Goal: Task Accomplishment & Management: Manage account settings

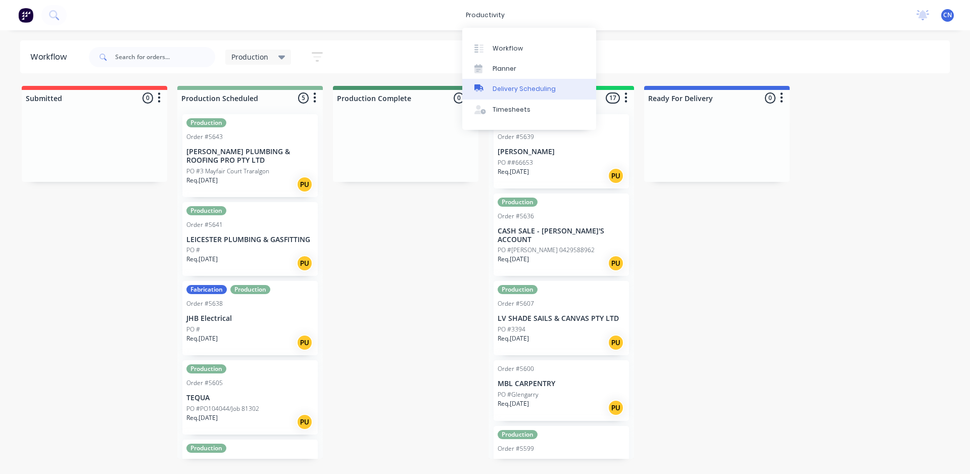
click at [511, 92] on div "Delivery Scheduling" at bounding box center [523, 88] width 63 height 9
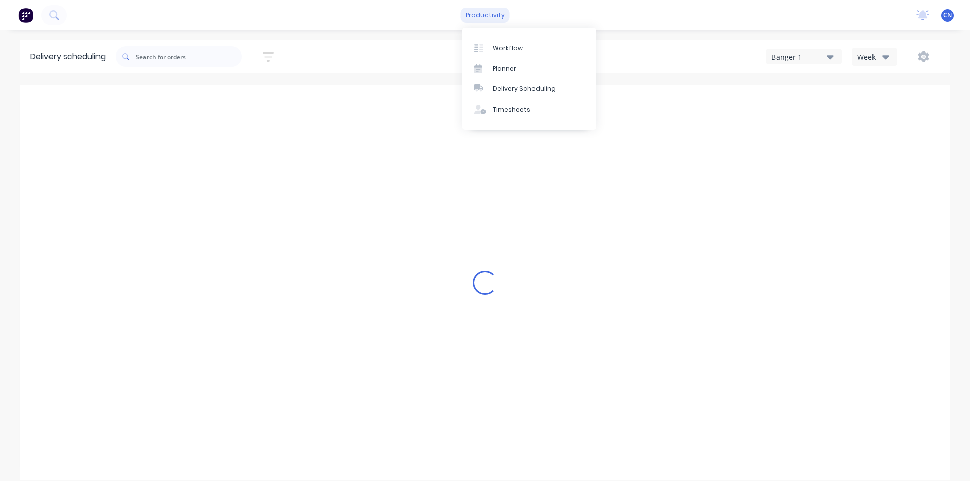
click at [479, 18] on div "productivity" at bounding box center [485, 15] width 49 height 15
click at [509, 69] on div "Planner" at bounding box center [504, 68] width 24 height 9
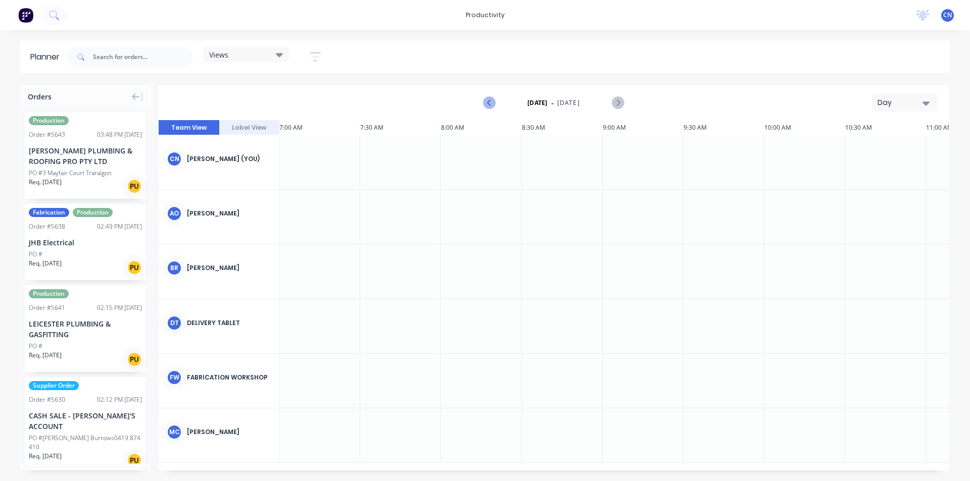
click at [486, 104] on icon "Previous page" at bounding box center [489, 103] width 12 height 12
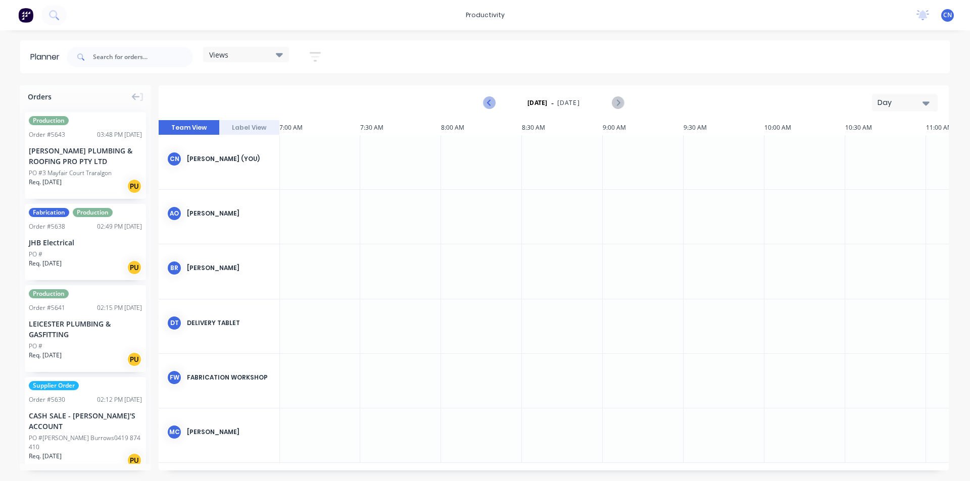
click at [486, 104] on icon "Previous page" at bounding box center [489, 103] width 12 height 12
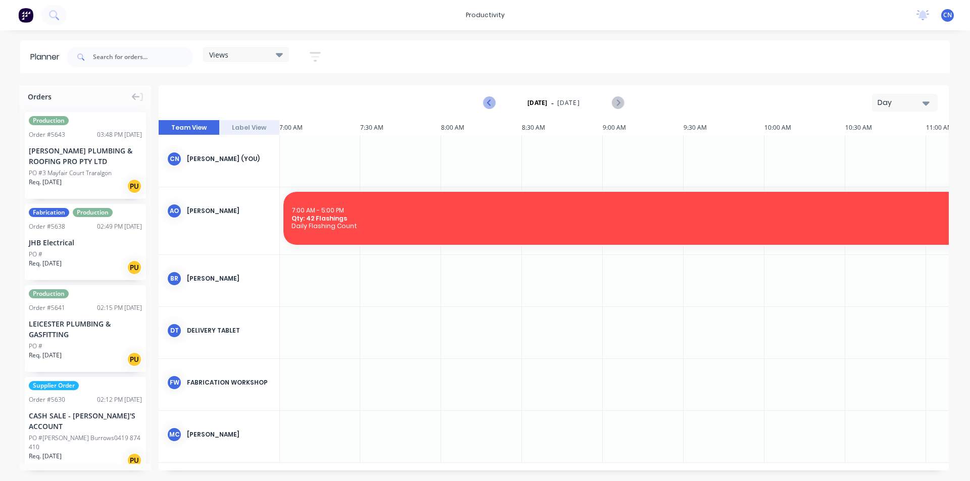
click at [486, 104] on icon "Previous page" at bounding box center [489, 103] width 12 height 12
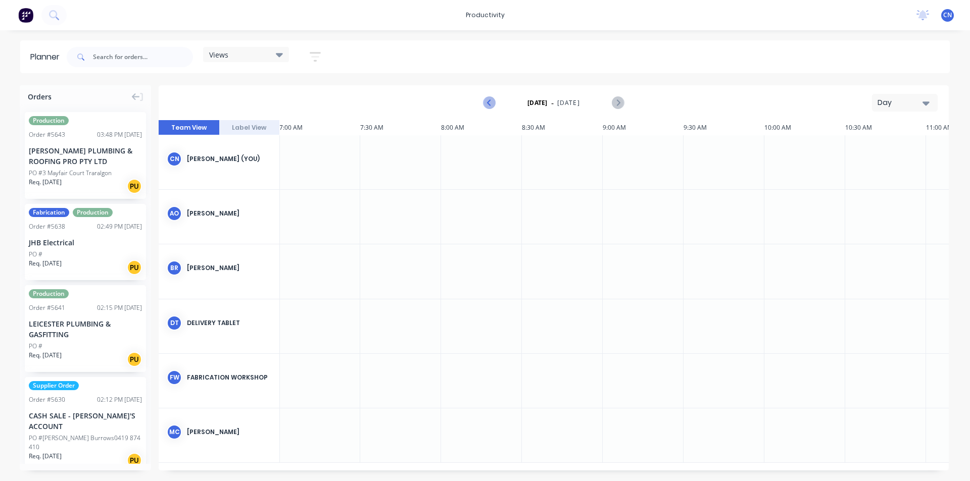
click at [486, 104] on icon "Previous page" at bounding box center [489, 103] width 12 height 12
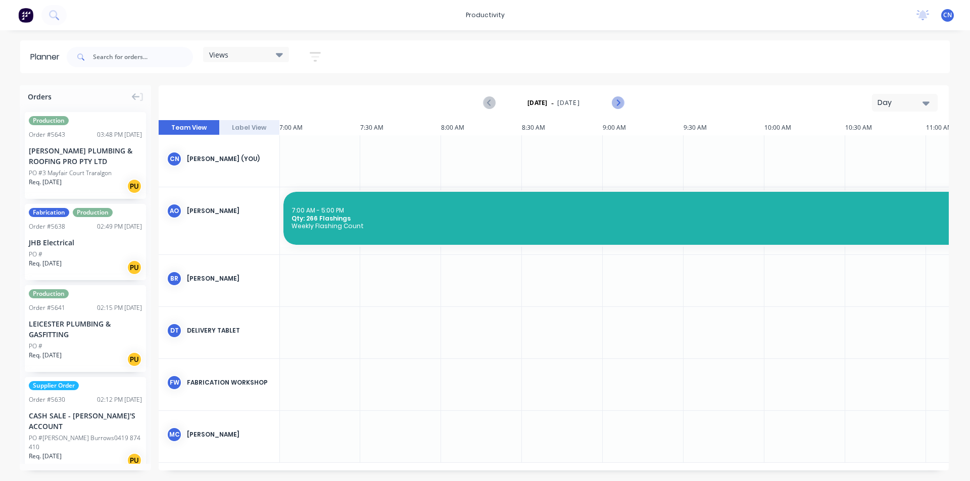
click at [619, 104] on icon "Next page" at bounding box center [617, 103] width 12 height 12
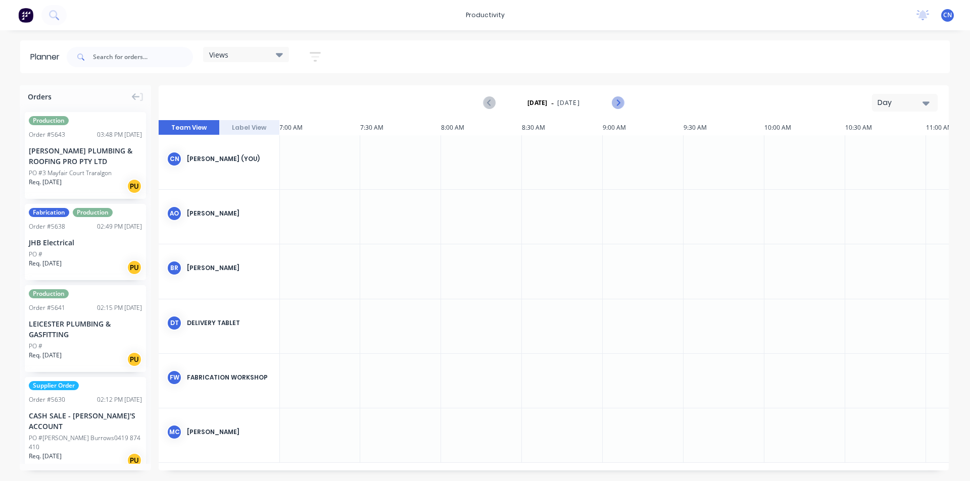
click at [619, 104] on icon "Next page" at bounding box center [617, 103] width 12 height 12
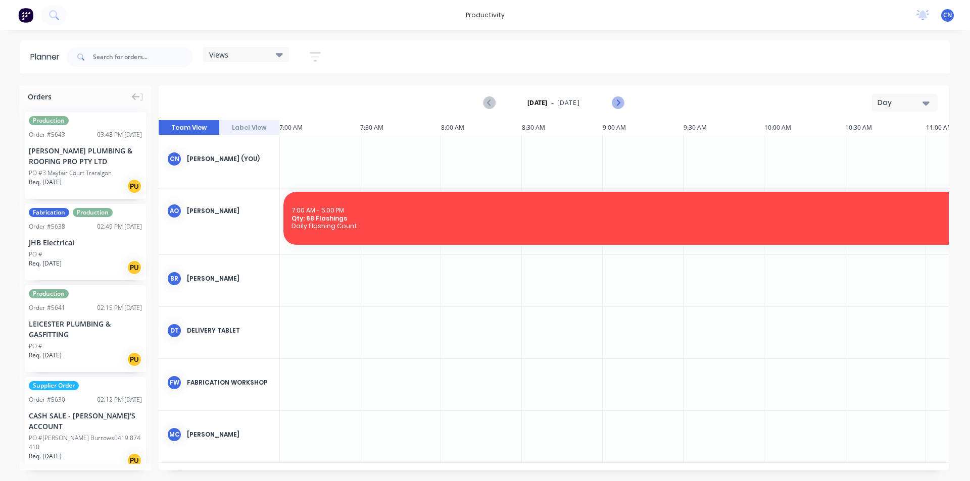
click at [619, 104] on icon "Next page" at bounding box center [617, 103] width 12 height 12
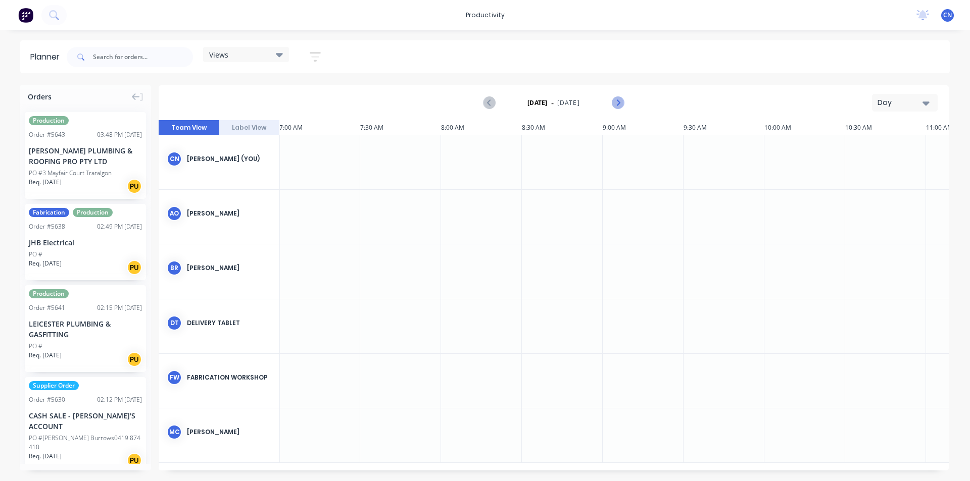
click at [619, 104] on icon "Next page" at bounding box center [617, 103] width 12 height 12
click at [489, 104] on icon "Previous page" at bounding box center [489, 103] width 5 height 8
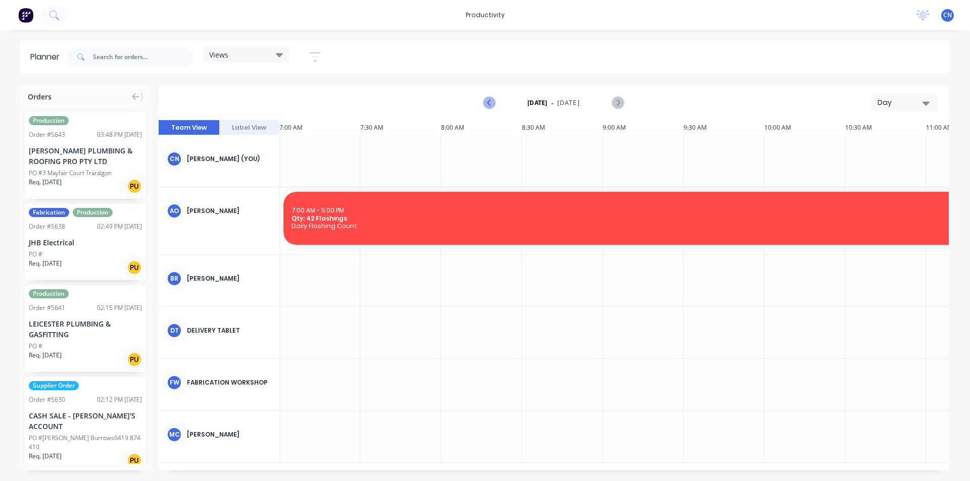
click at [489, 104] on icon "Previous page" at bounding box center [489, 103] width 5 height 8
click at [613, 105] on icon "Next page" at bounding box center [617, 103] width 12 height 12
click at [613, 104] on icon "Next page" at bounding box center [617, 103] width 12 height 12
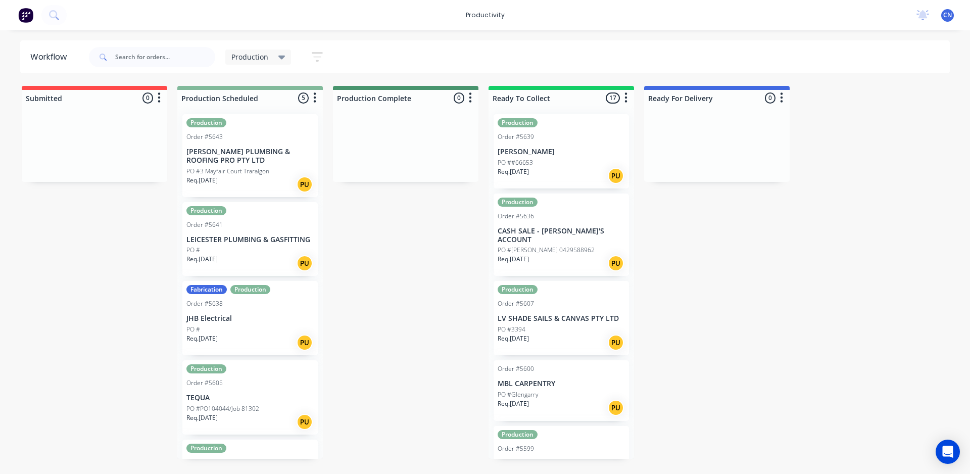
click at [532, 159] on p "PO ##66653" at bounding box center [514, 162] width 35 height 9
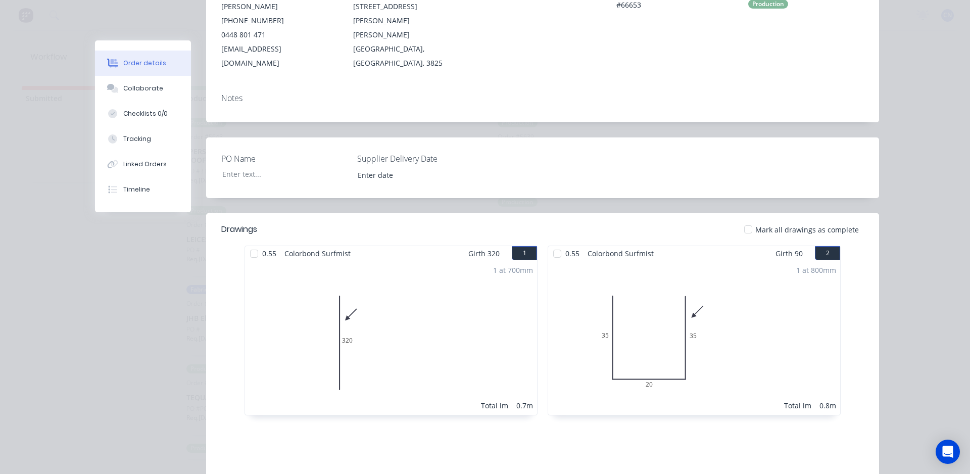
scroll to position [252, 0]
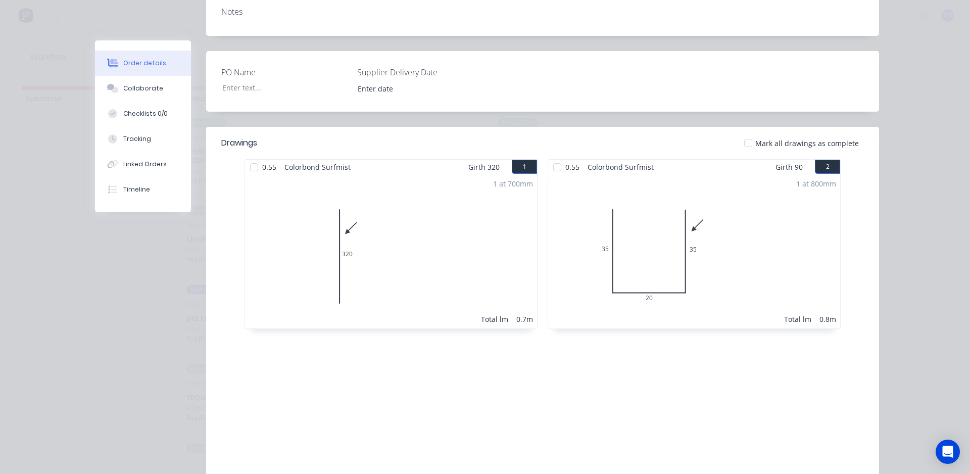
click at [551, 157] on div at bounding box center [557, 167] width 20 height 20
click at [249, 157] on div at bounding box center [254, 167] width 20 height 20
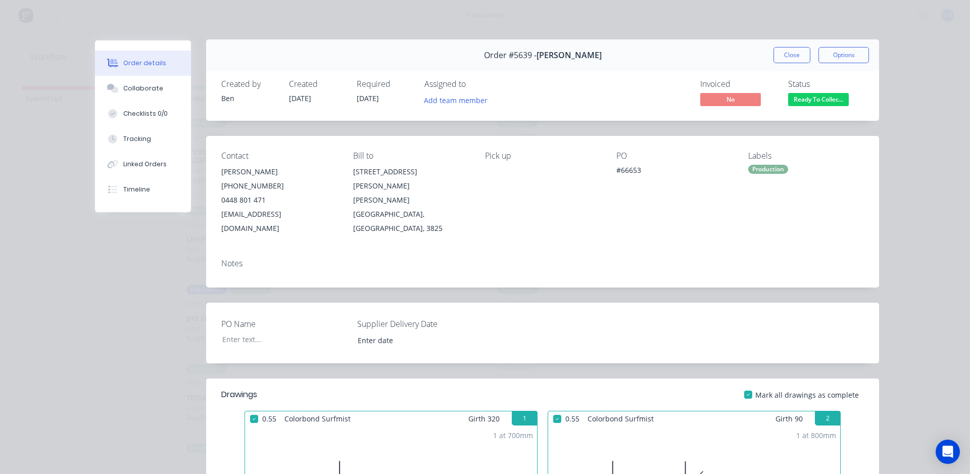
scroll to position [0, 0]
click at [773, 59] on button "Close" at bounding box center [791, 56] width 37 height 16
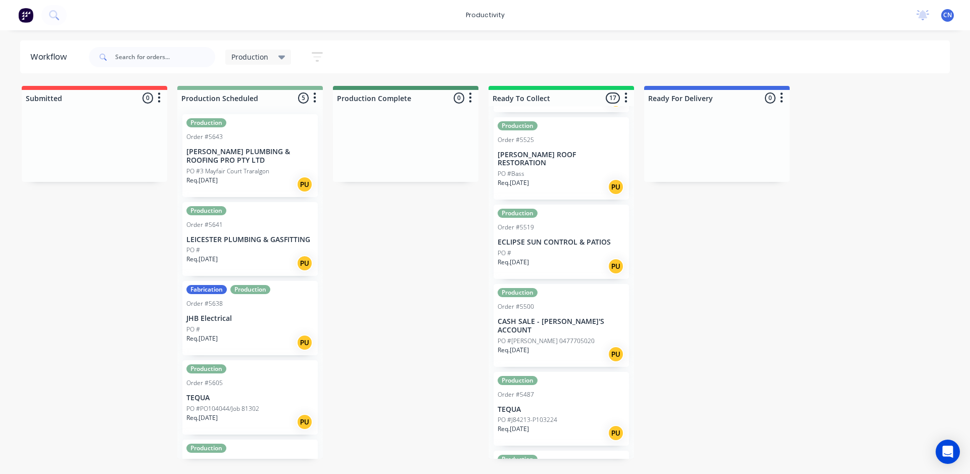
scroll to position [959, 0]
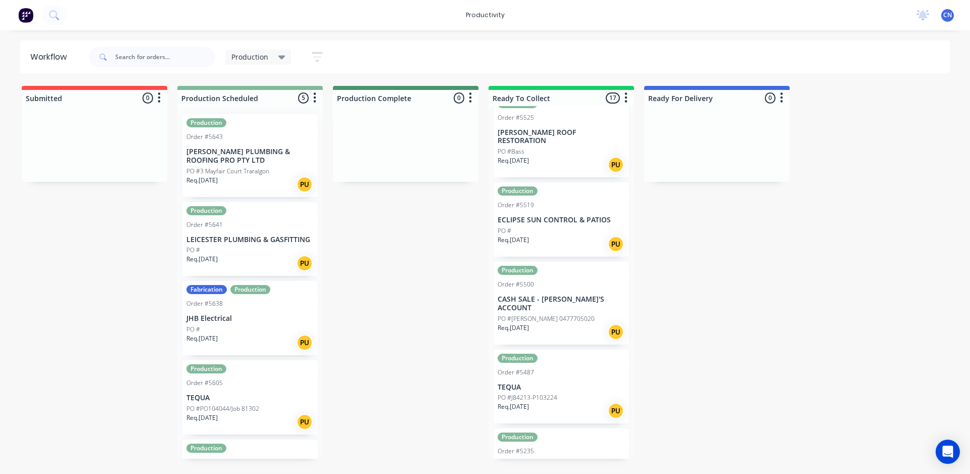
click at [277, 58] on div "Production" at bounding box center [258, 57] width 54 height 9
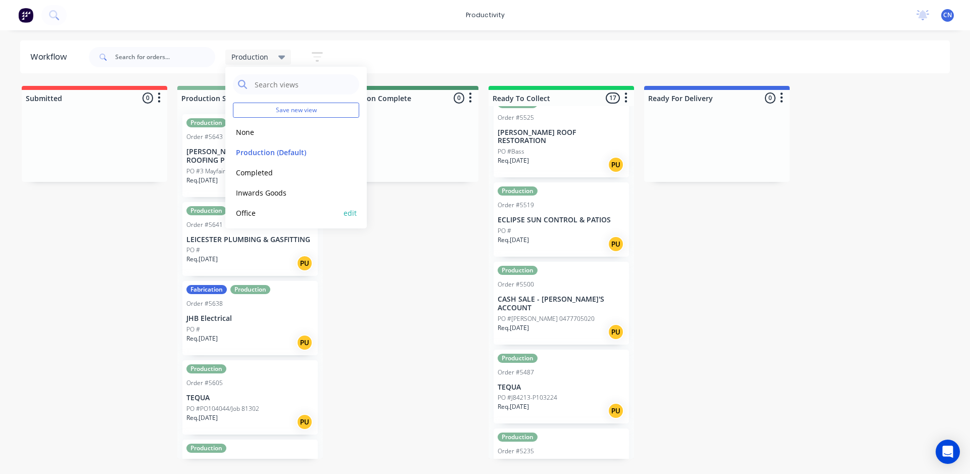
click at [256, 213] on button "Office" at bounding box center [287, 213] width 108 height 12
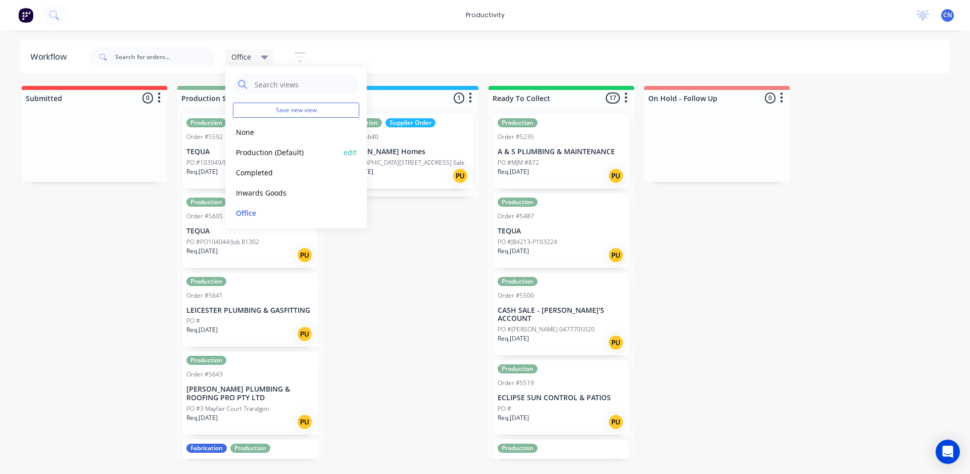
click at [264, 149] on button "Production (Default)" at bounding box center [287, 152] width 108 height 12
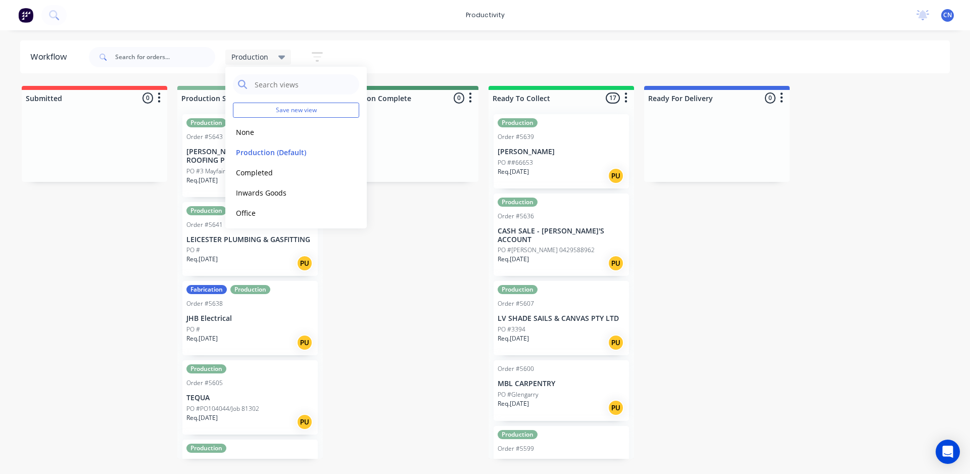
click at [395, 307] on div "Submitted 0 Sort By Created date Required date Order number Customer name Most …" at bounding box center [761, 272] width 1538 height 373
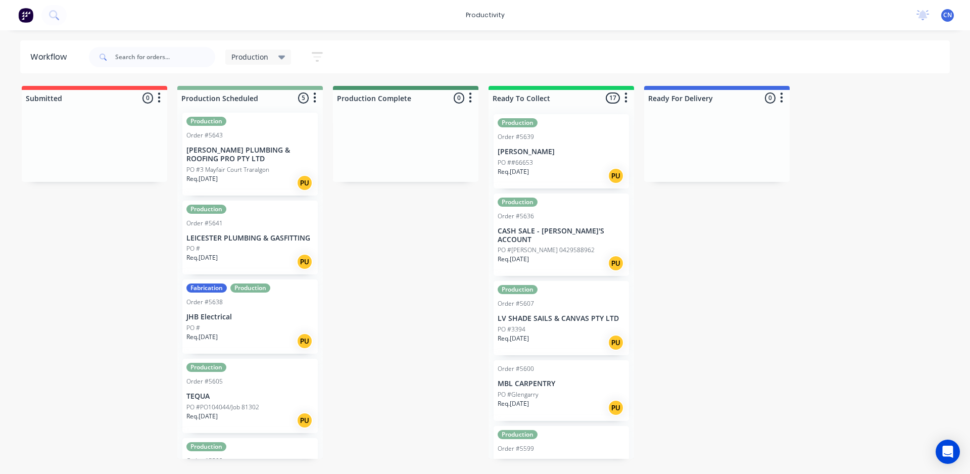
scroll to position [0, 0]
click at [237, 154] on p "[PERSON_NAME] PLUMBING & ROOFING PRO PTY LTD" at bounding box center [249, 155] width 127 height 17
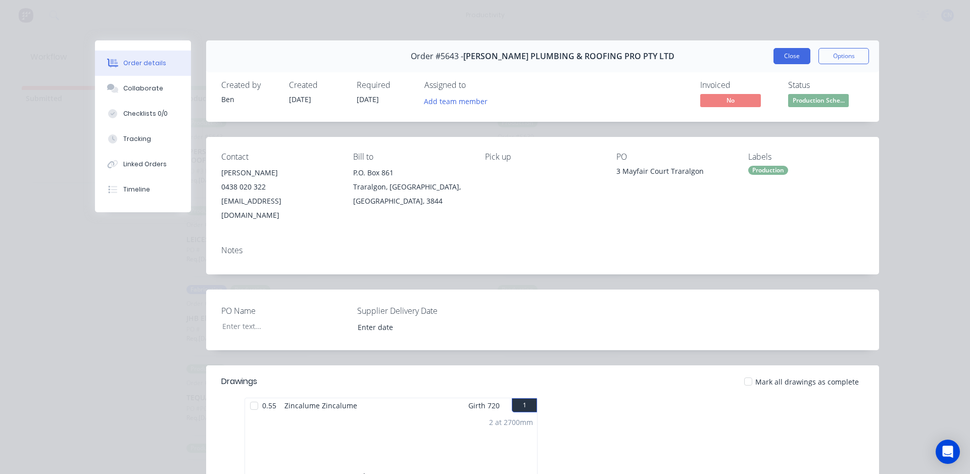
drag, startPoint x: 788, startPoint y: 55, endPoint x: 412, endPoint y: 172, distance: 394.0
click at [787, 55] on button "Close" at bounding box center [791, 56] width 37 height 16
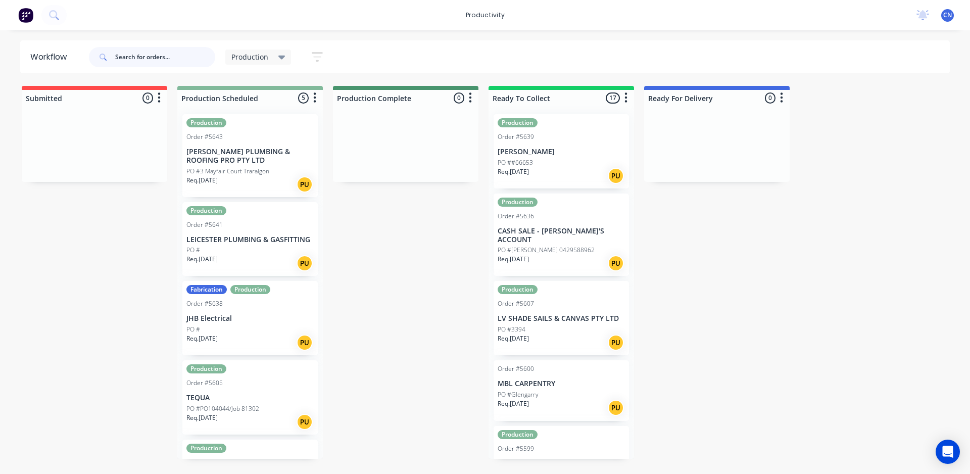
drag, startPoint x: 136, startPoint y: 59, endPoint x: 167, endPoint y: 61, distance: 30.9
click at [136, 58] on input "text" at bounding box center [165, 57] width 100 height 20
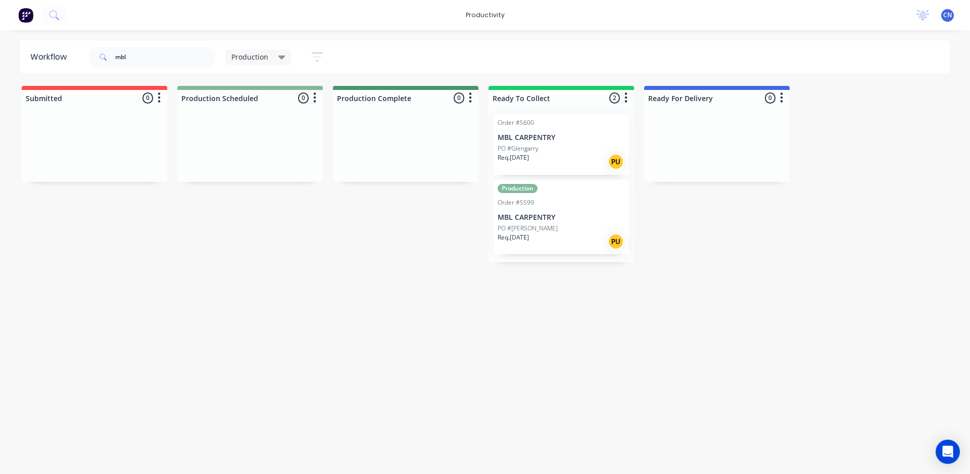
click at [551, 151] on div "PO #Glengarry" at bounding box center [560, 148] width 127 height 9
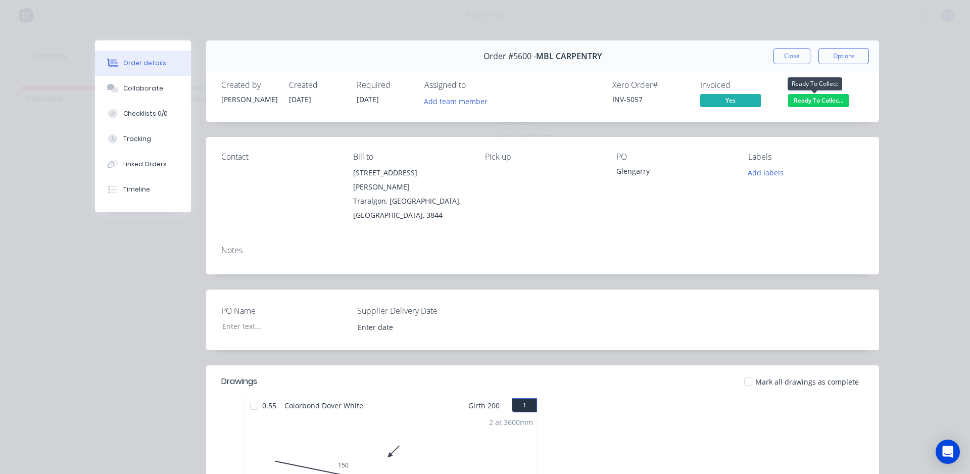
click at [809, 96] on span "Ready To Collec..." at bounding box center [818, 100] width 61 height 13
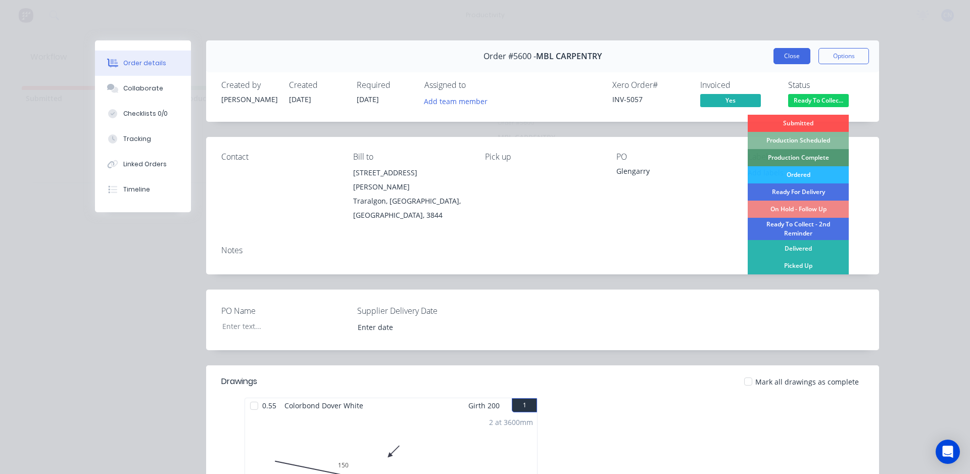
click at [793, 60] on button "Close" at bounding box center [791, 56] width 37 height 16
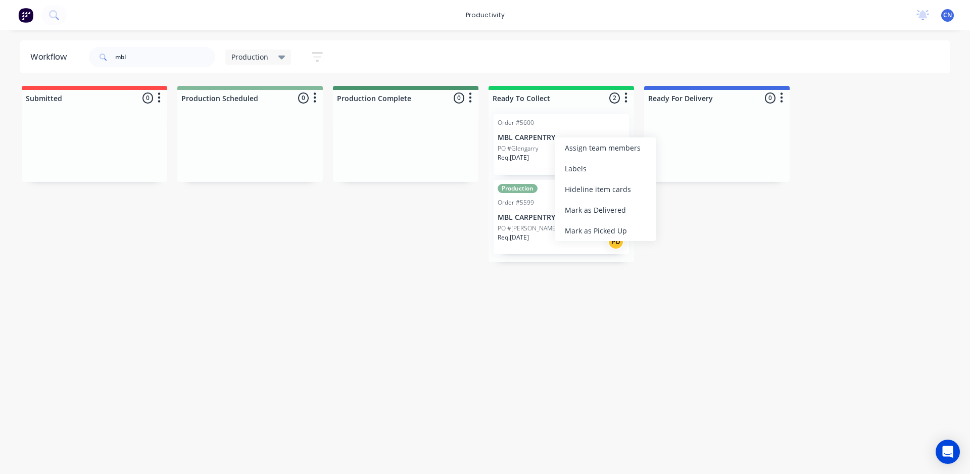
click at [390, 232] on div "Submitted 0 Sort By Created date Required date Order number Customer name Most …" at bounding box center [761, 174] width 1538 height 176
click at [149, 59] on input "mbl" at bounding box center [165, 57] width 100 height 20
type input "m"
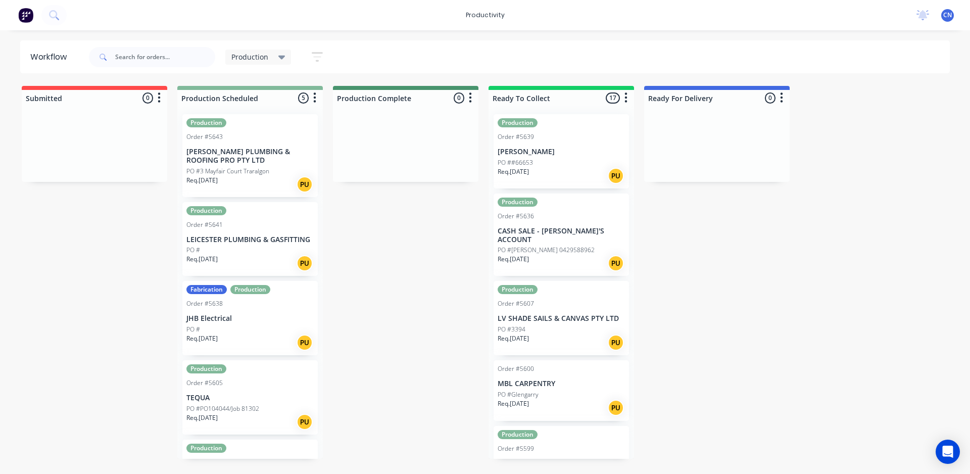
click at [425, 276] on div "Submitted 0 Sort By Created date Required date Order number Customer name Most …" at bounding box center [761, 272] width 1538 height 373
click at [546, 170] on div "Req. [DATE] PU" at bounding box center [560, 175] width 127 height 17
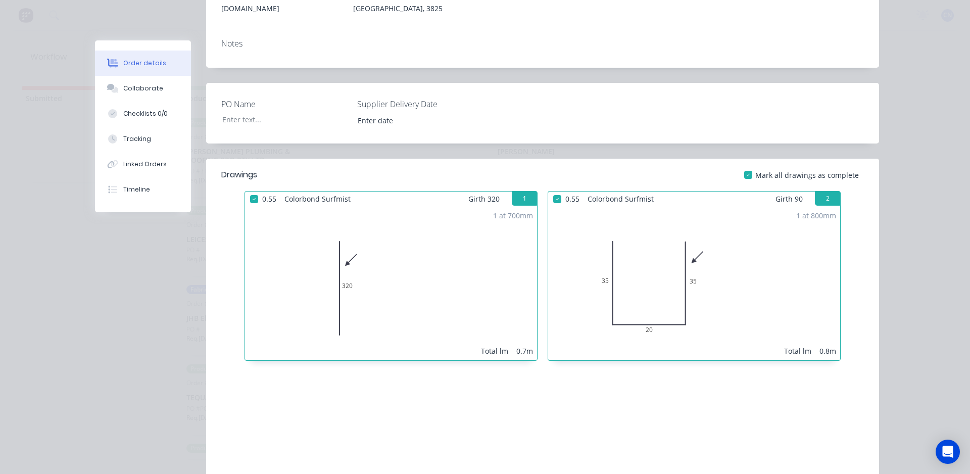
scroll to position [12, 0]
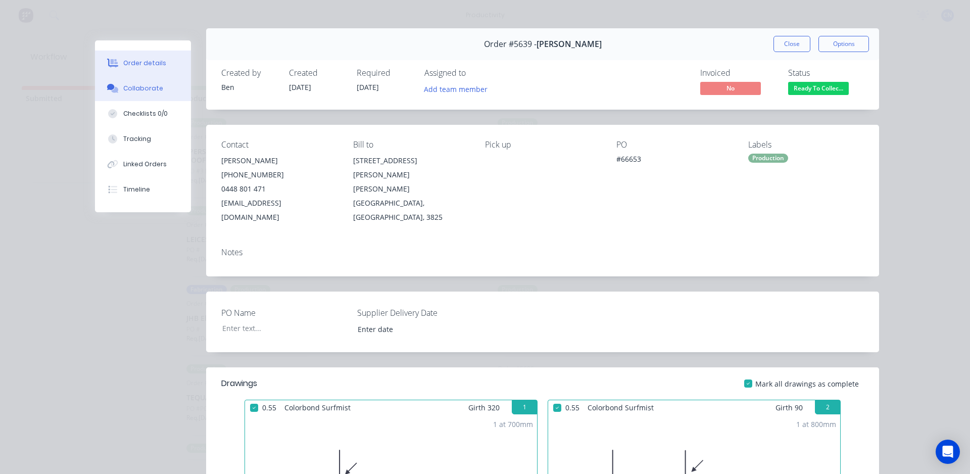
click at [139, 88] on div "Collaborate" at bounding box center [143, 88] width 40 height 9
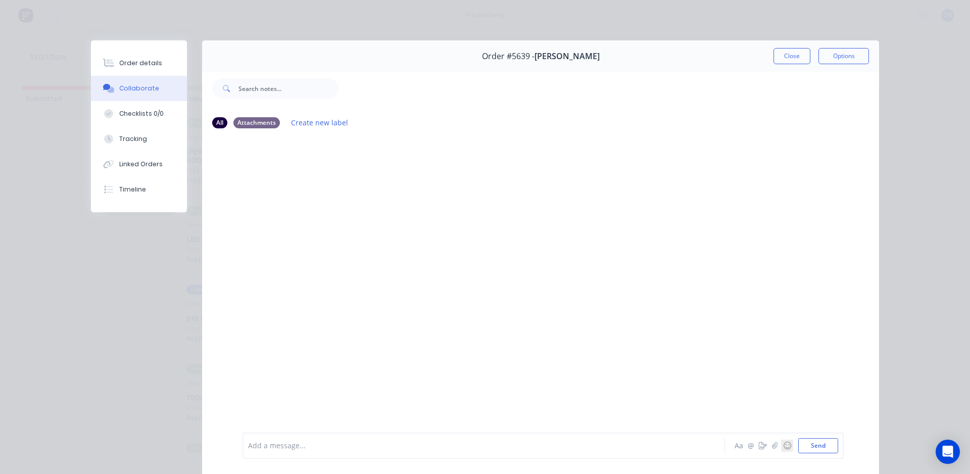
click at [781, 451] on button "☺" at bounding box center [787, 445] width 12 height 12
click at [495, 238] on div at bounding box center [540, 284] width 677 height 294
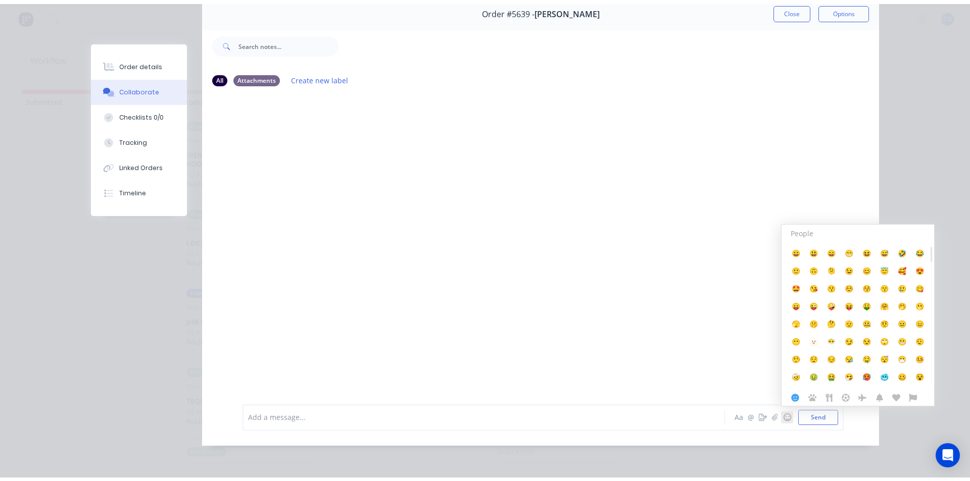
scroll to position [54, 0]
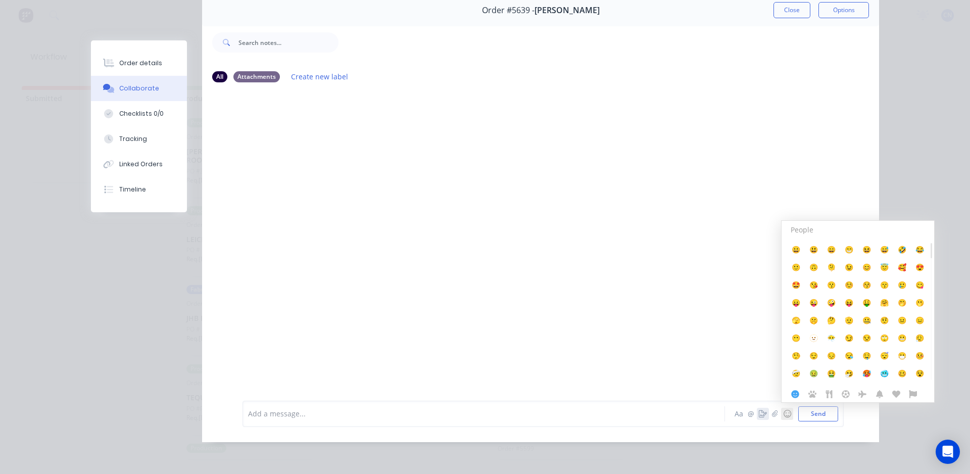
click at [760, 414] on icon "button" at bounding box center [762, 413] width 8 height 7
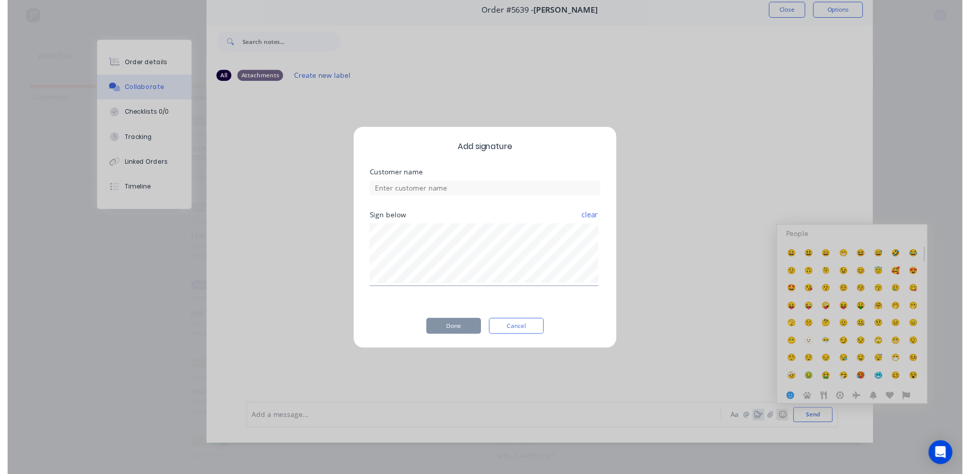
scroll to position [46, 0]
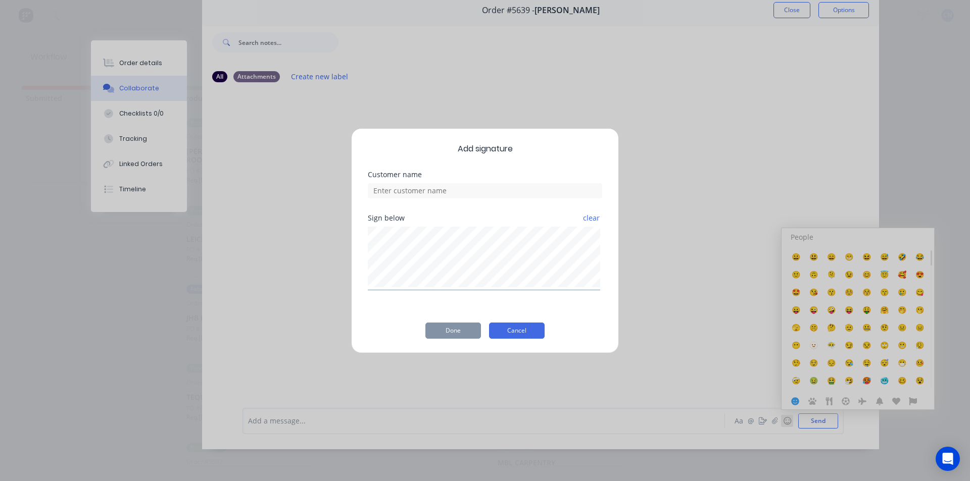
click at [531, 331] on button "Cancel" at bounding box center [517, 331] width 56 height 16
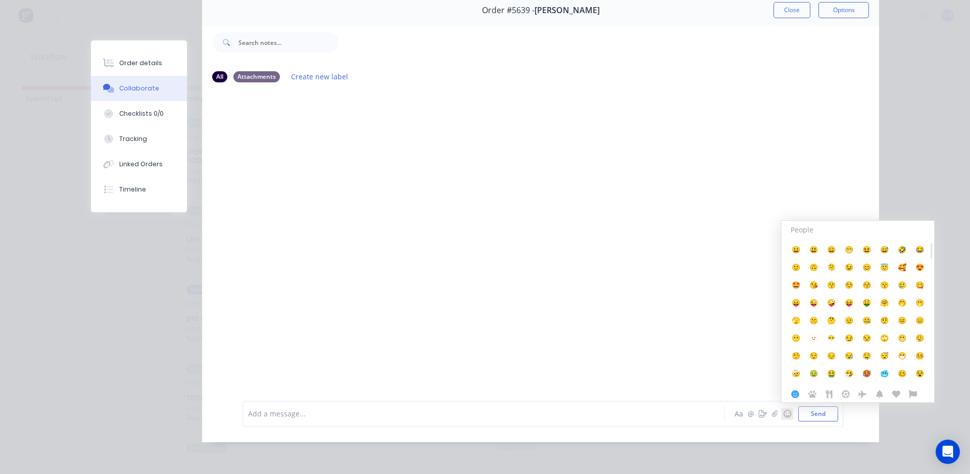
click at [618, 310] on div at bounding box center [540, 238] width 677 height 294
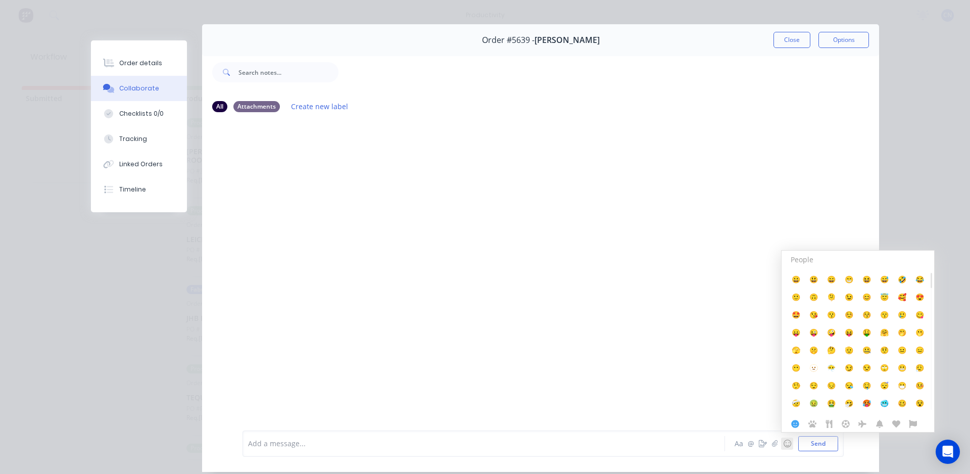
scroll to position [0, 0]
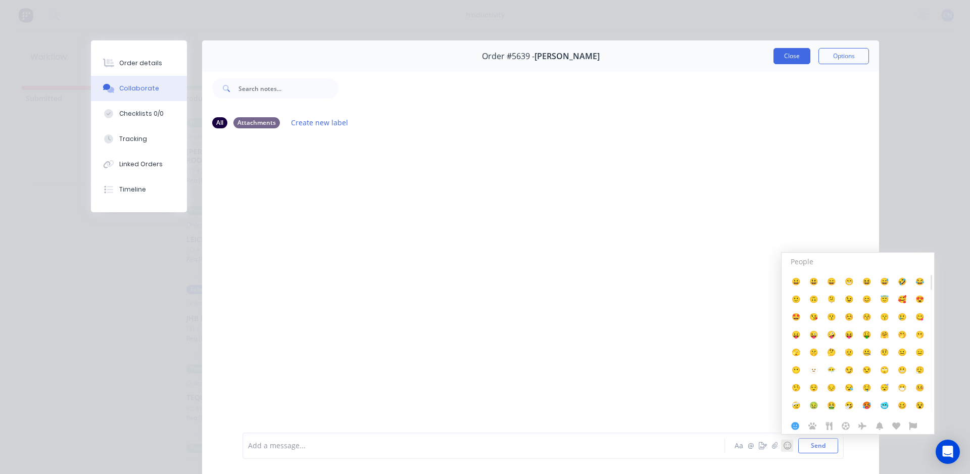
click at [787, 61] on button "Close" at bounding box center [791, 56] width 37 height 16
